Goal: Information Seeking & Learning: Learn about a topic

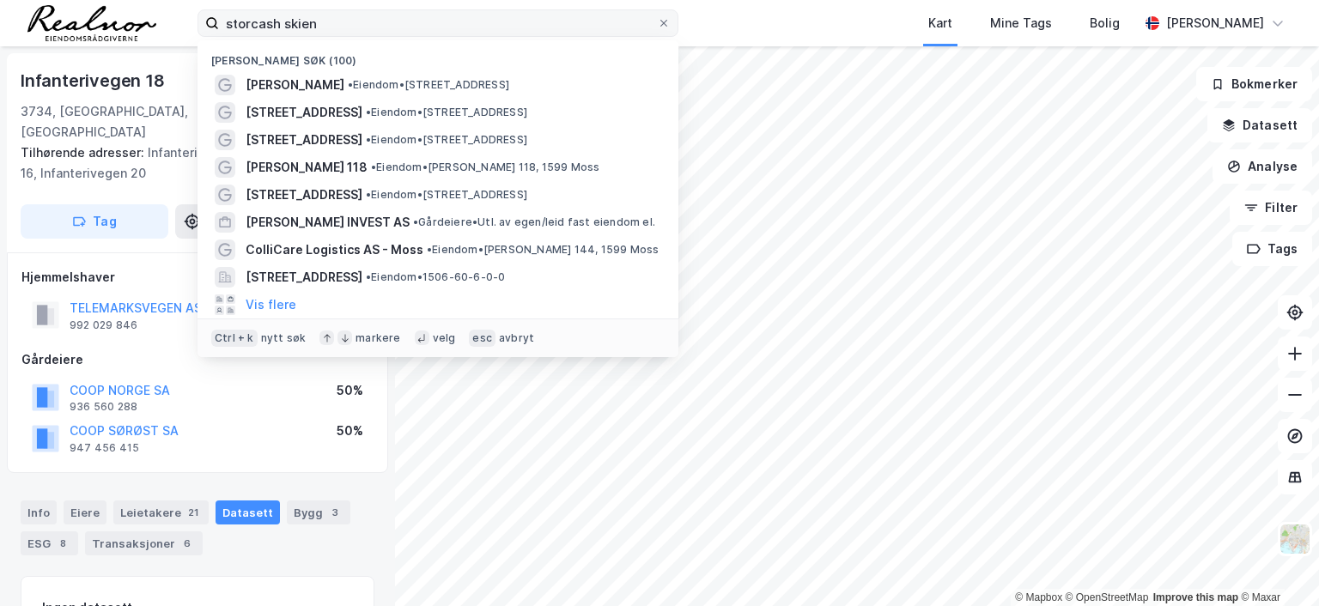
scroll to position [1, 0]
drag, startPoint x: 332, startPoint y: 24, endPoint x: 78, endPoint y: 16, distance: 254.4
click at [78, 16] on div "storcash skien Nylige søk (100) [PERSON_NAME] • [STREET_ADDRESS] • Eiendom • [S…" at bounding box center [659, 23] width 1319 height 46
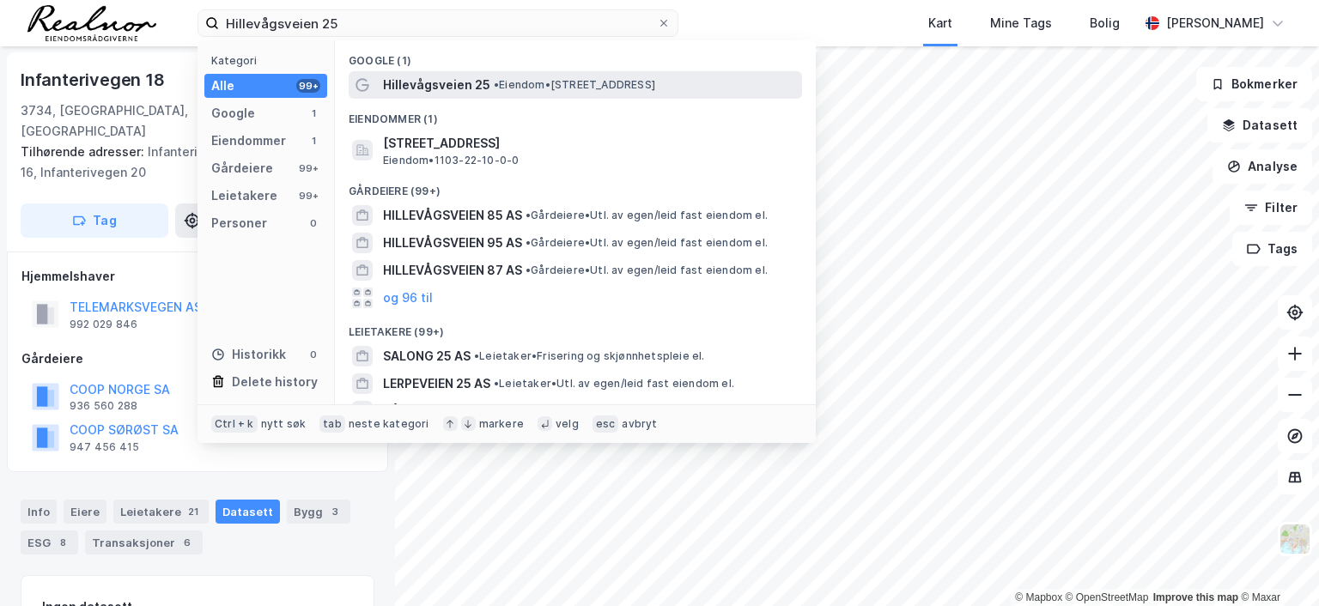
type input "Hillevågsveien 25"
click at [430, 91] on span "Hillevågsveien 25" at bounding box center [436, 85] width 107 height 21
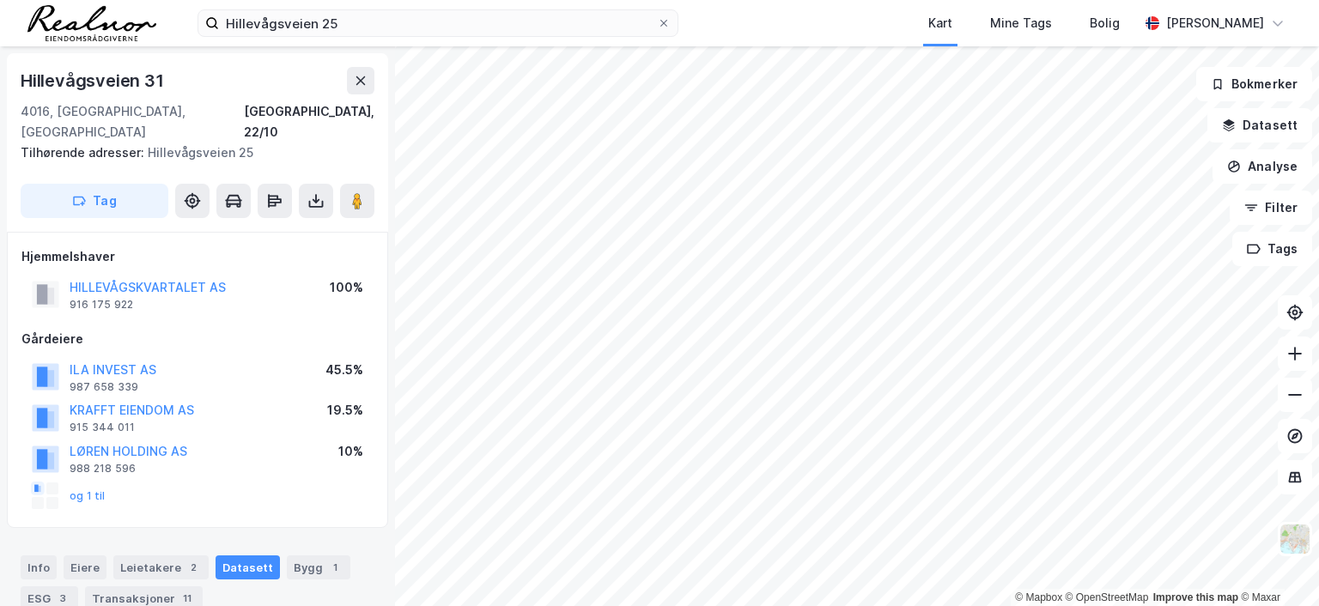
scroll to position [1, 0]
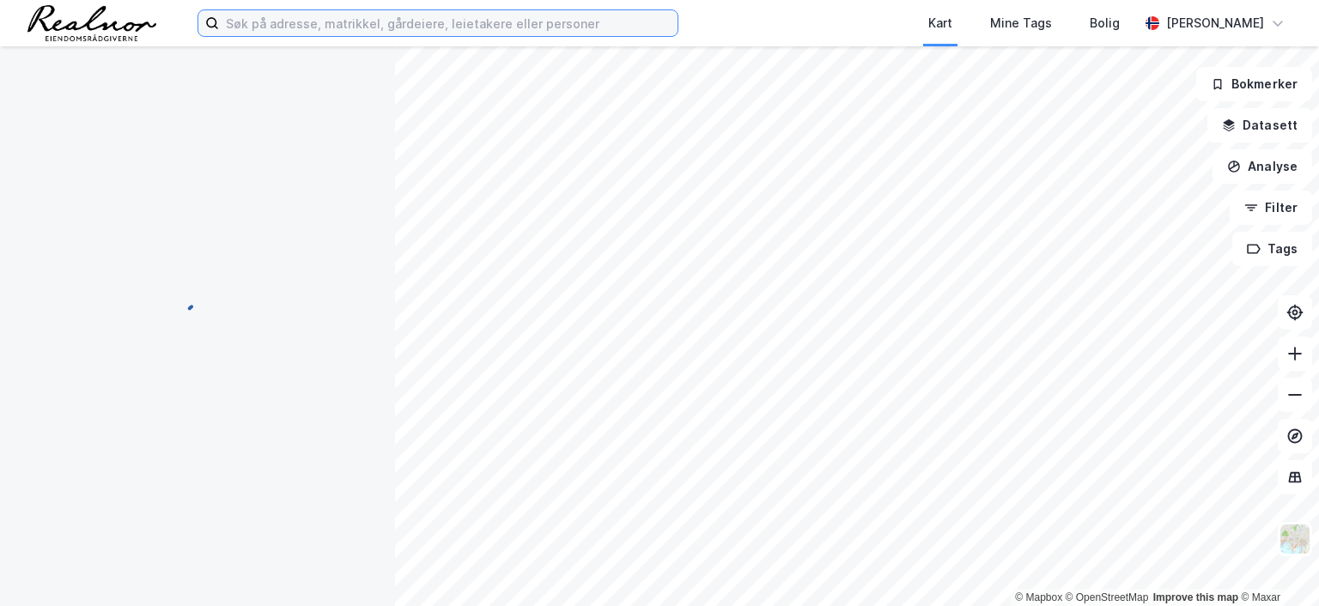
click at [410, 20] on input at bounding box center [448, 23] width 459 height 26
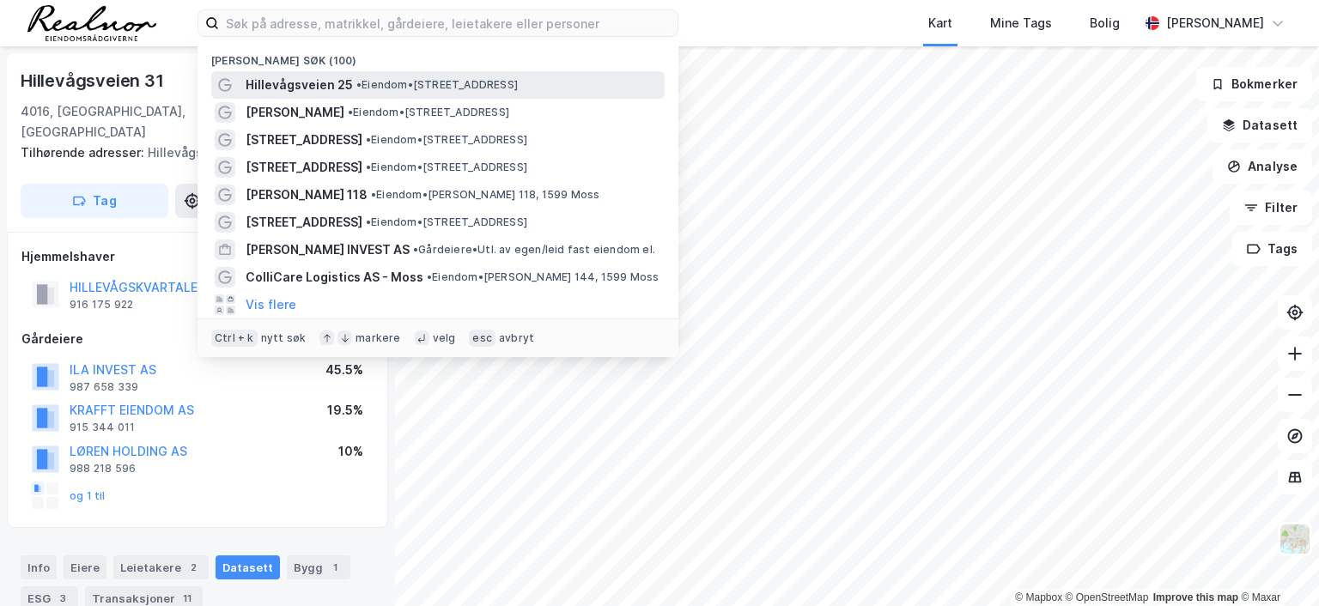
click at [404, 84] on span "• Eiendom • Hillevågsveien 25, 4016 Stavanger" at bounding box center [436, 85] width 161 height 14
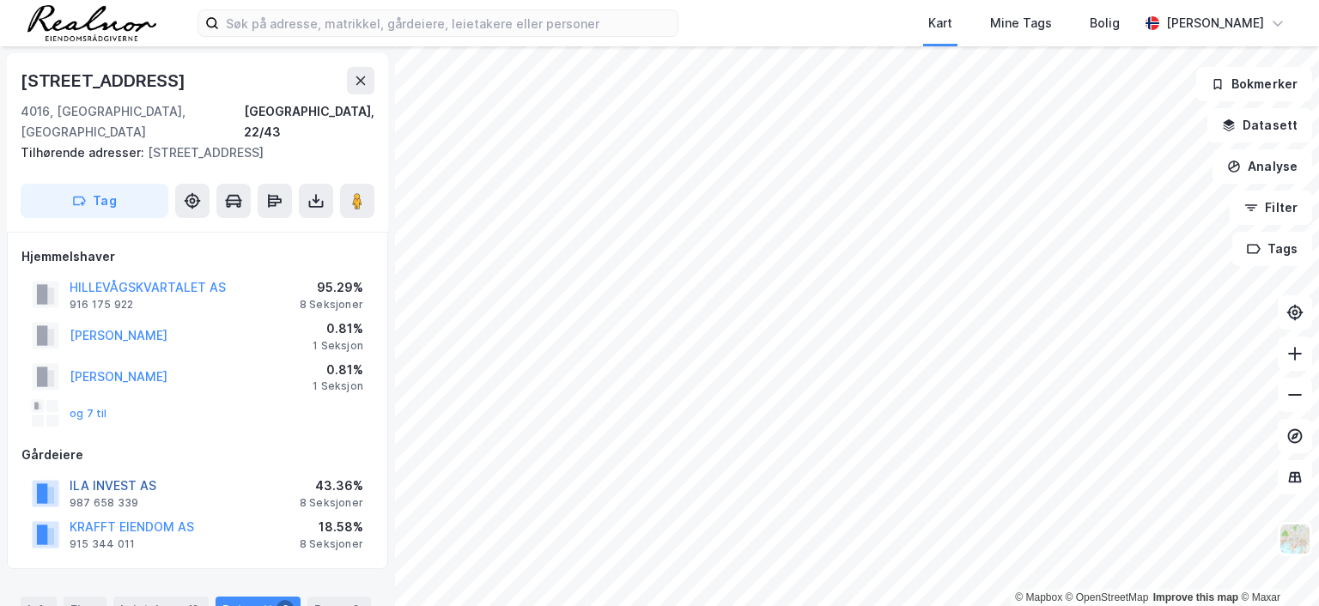
click at [0, 0] on button "ILA INVEST AS" at bounding box center [0, 0] width 0 height 0
click at [356, 79] on icon at bounding box center [361, 81] width 14 height 14
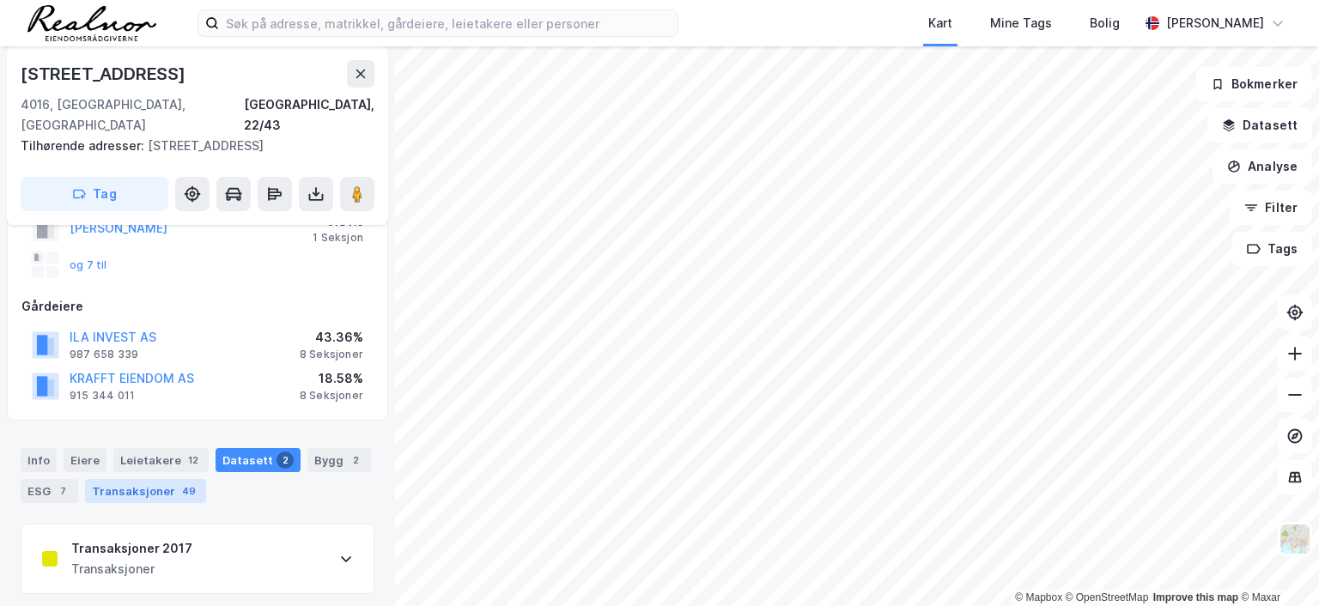
scroll to position [176, 0]
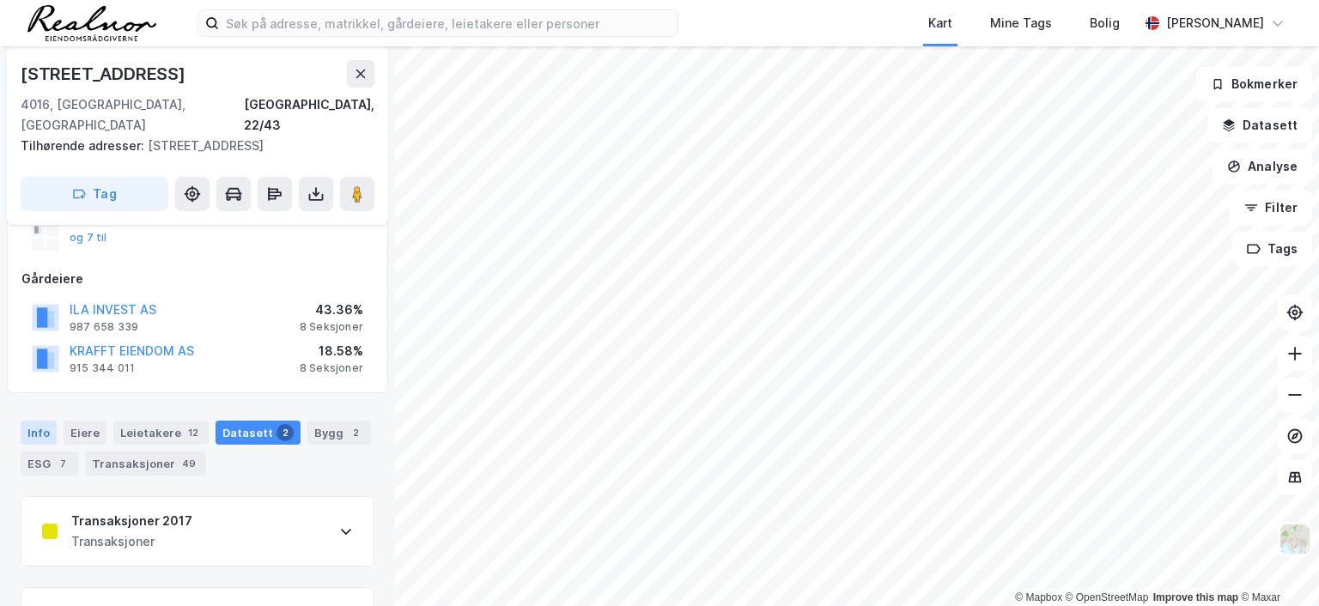
click at [40, 421] on div "Info" at bounding box center [39, 433] width 36 height 24
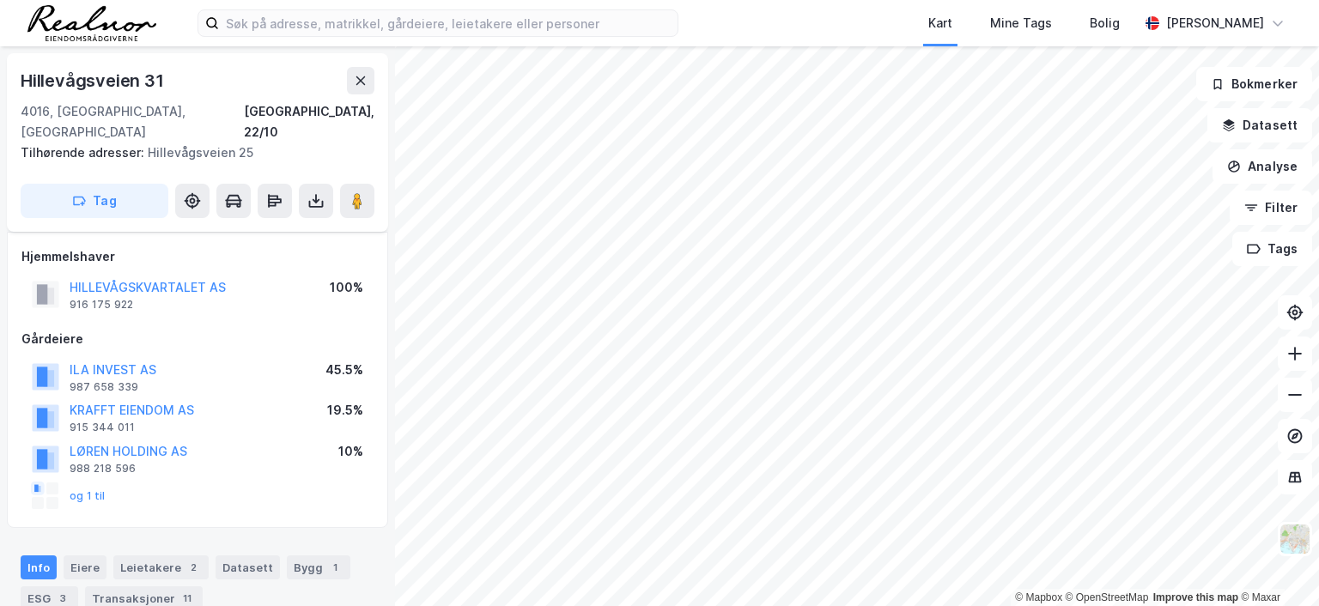
scroll to position [176, 0]
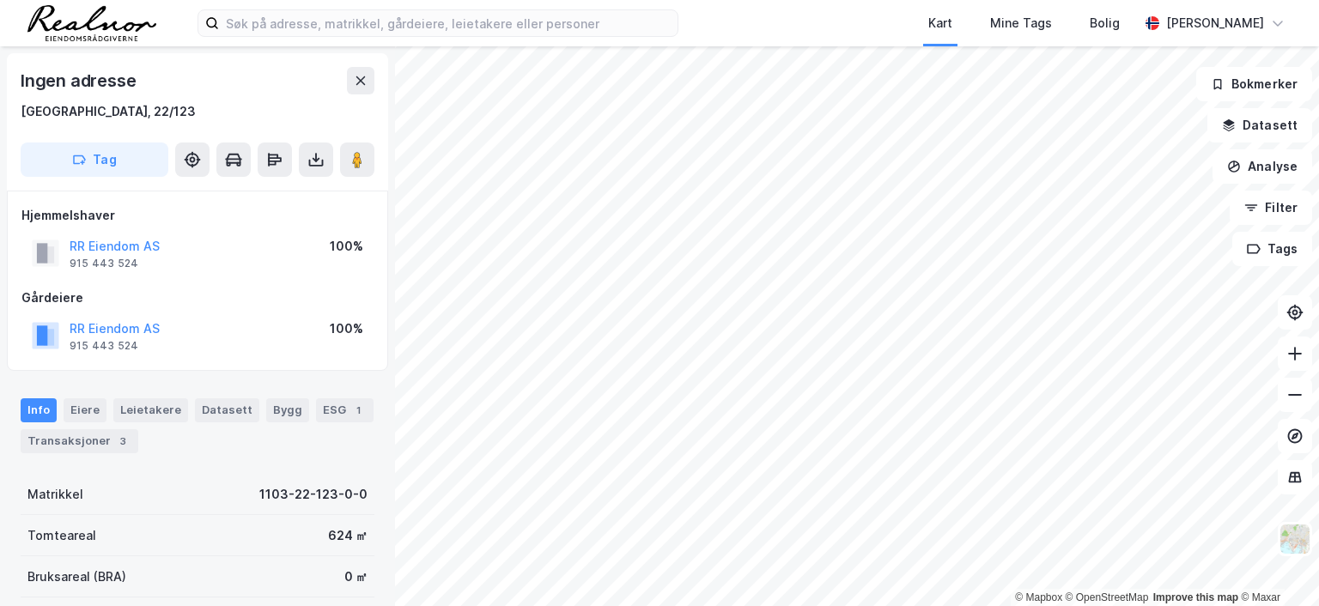
scroll to position [2, 0]
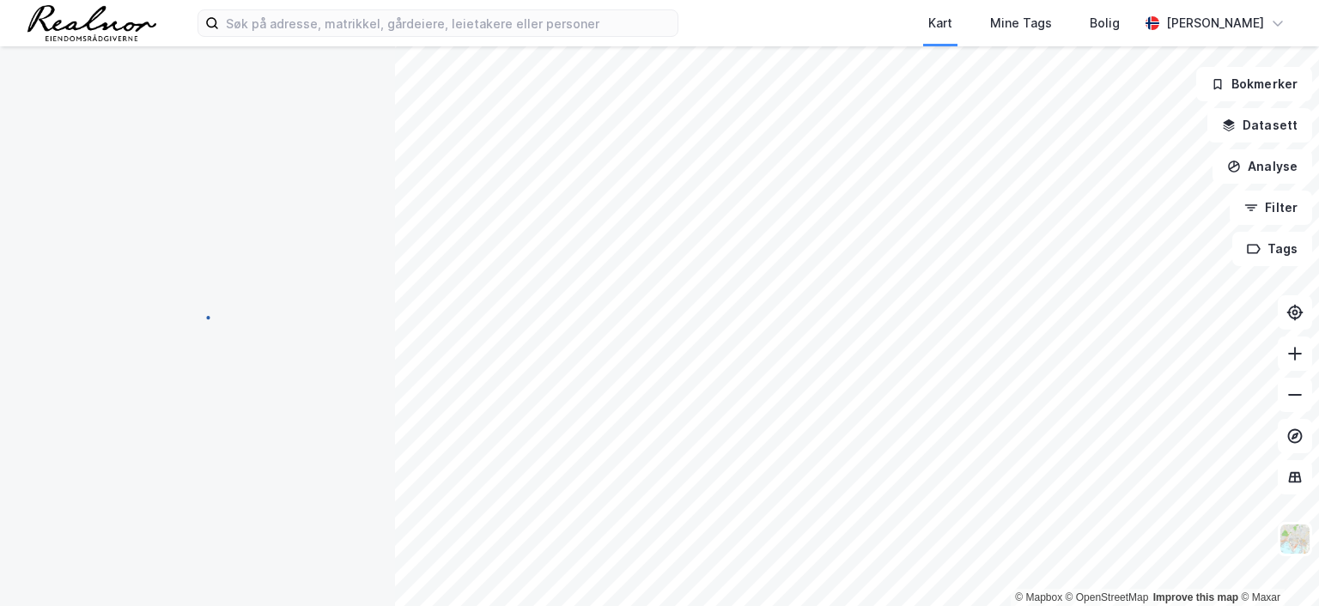
scroll to position [2, 0]
